Goal: Obtain resource: Download file/media

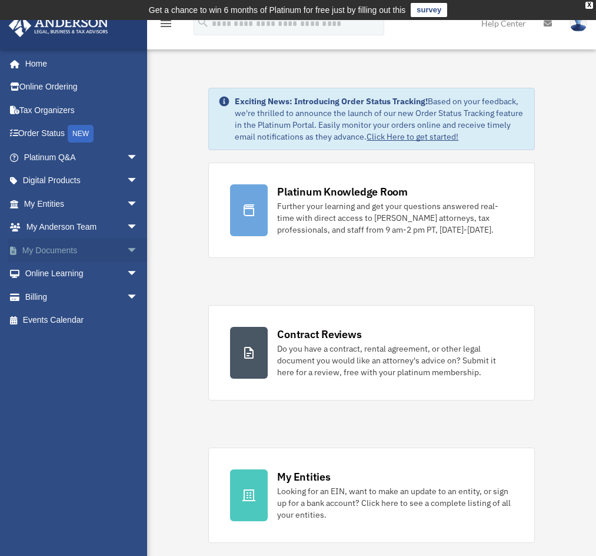
click at [44, 255] on link "My Documents arrow_drop_down" at bounding box center [82, 250] width 148 height 24
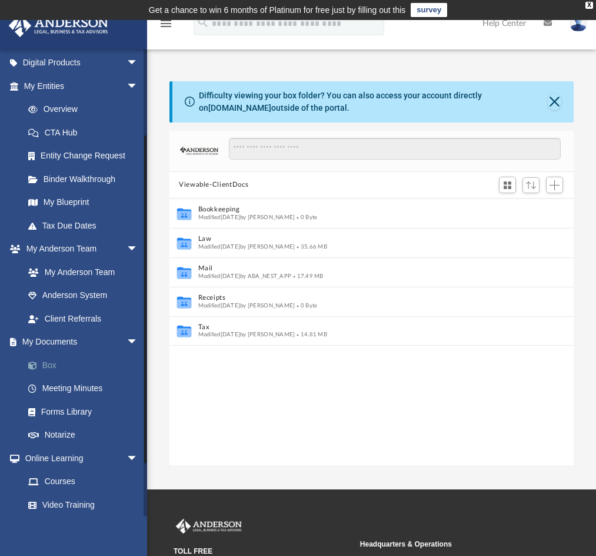
scroll to position [259, 395]
click at [54, 366] on link "Box" at bounding box center [85, 365] width 139 height 24
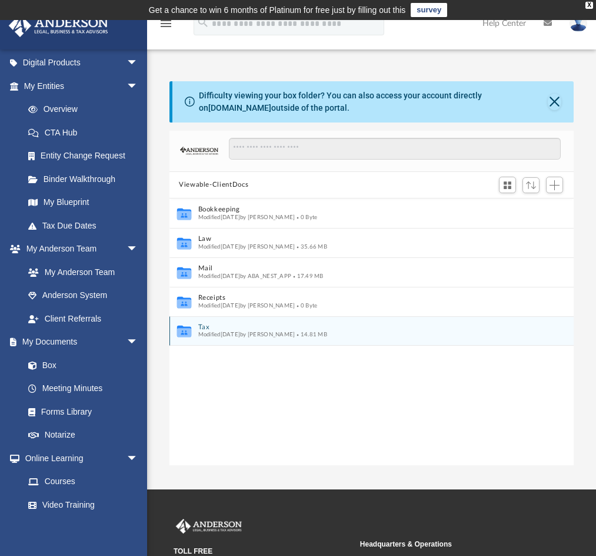
click at [214, 331] on div "Modified [DATE] by [PERSON_NAME] 14.81 MB" at bounding box center [363, 335] width 331 height 8
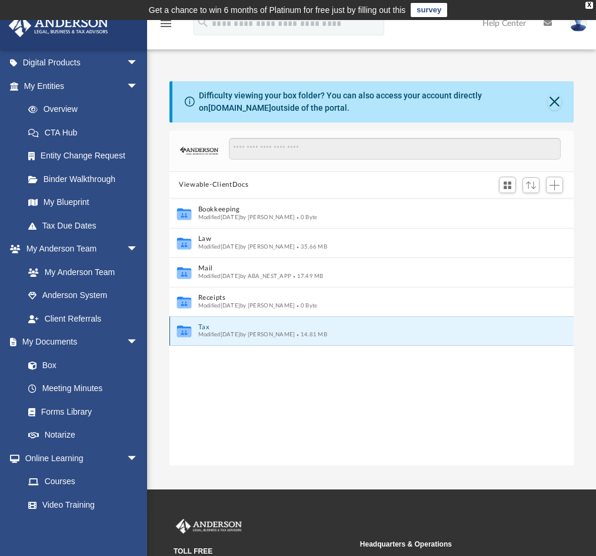
click at [200, 329] on button "Tax" at bounding box center [363, 327] width 331 height 8
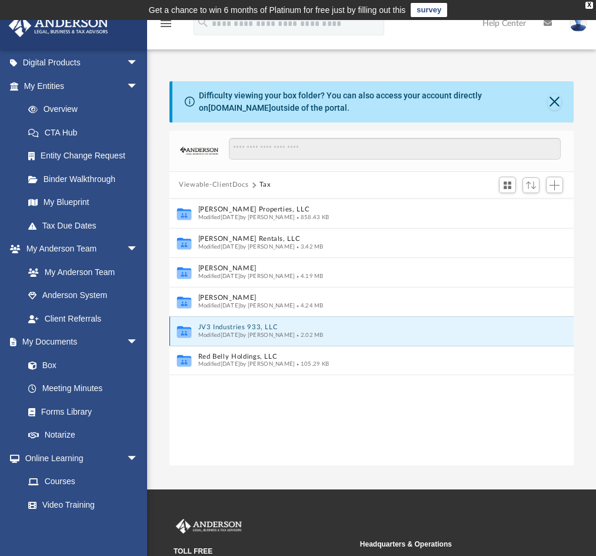
click at [238, 326] on button "JV3 Industries 933, LLC" at bounding box center [363, 327] width 331 height 8
